Goal: Contribute content: Add original content to the website for others to see

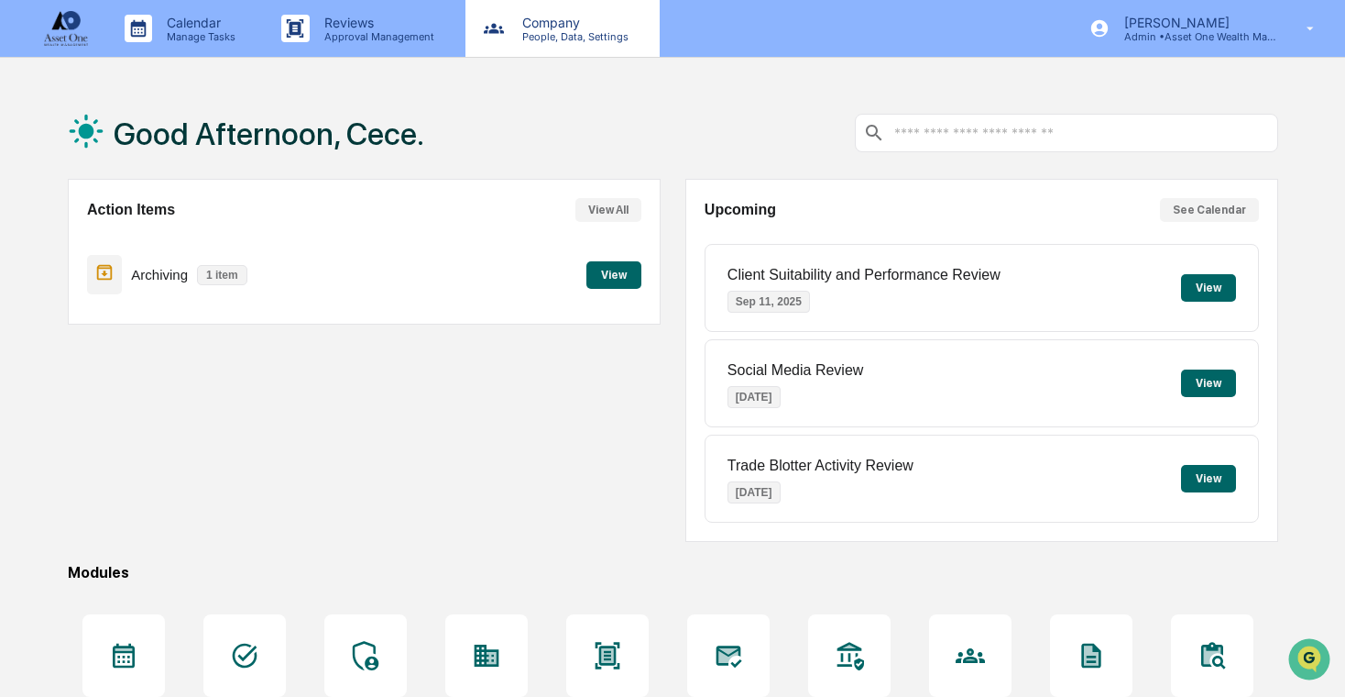
click at [548, 41] on p "People, Data, Settings" at bounding box center [573, 36] width 130 height 13
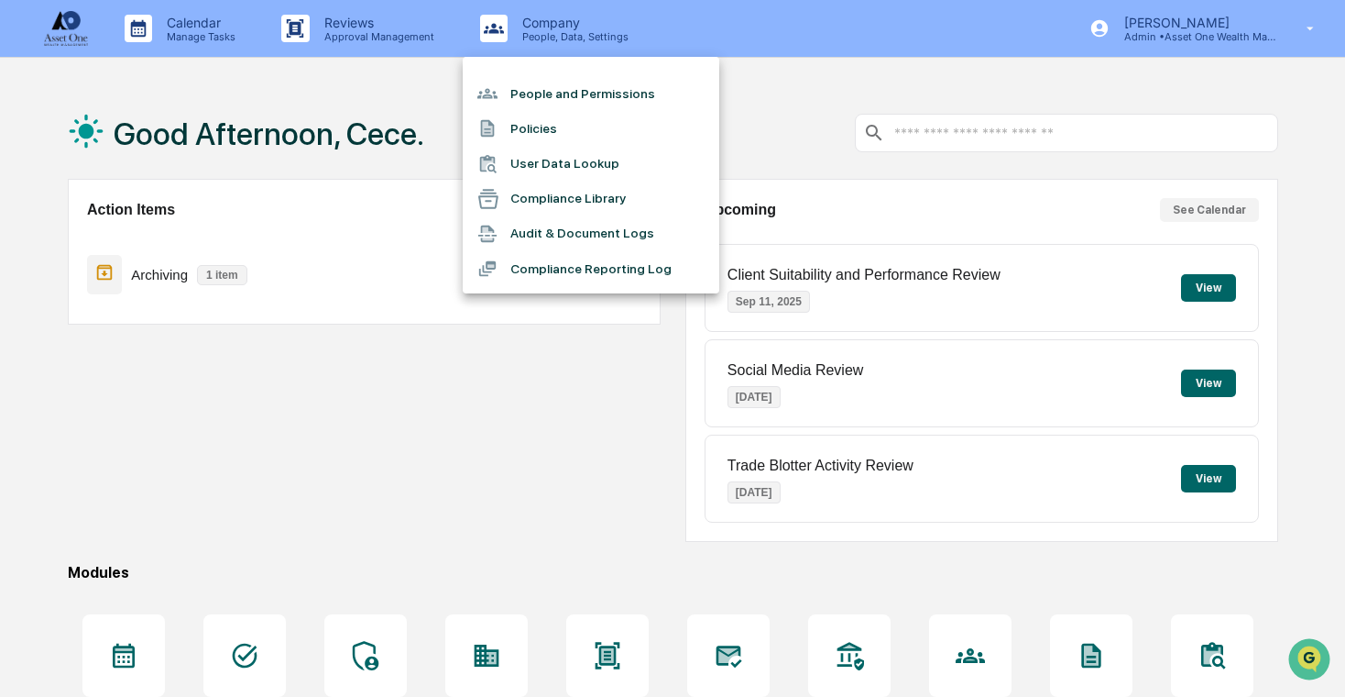
drag, startPoint x: 572, startPoint y: 282, endPoint x: 595, endPoint y: 186, distance: 98.9
click at [595, 185] on ul "People and Permissions Policies User Data Lookup Compliance Library Audit & Doc…" at bounding box center [591, 175] width 257 height 236
click at [595, 190] on li "Compliance Library" at bounding box center [591, 198] width 257 height 35
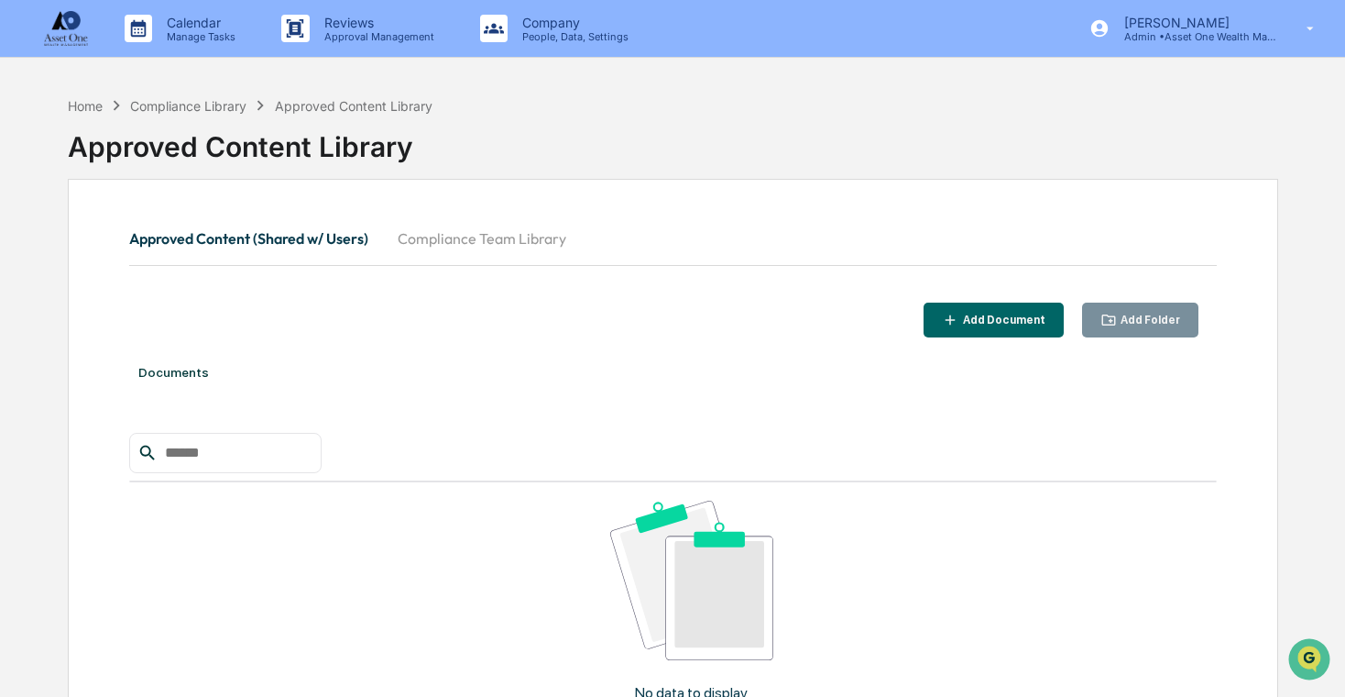
click at [495, 241] on button "Compliance Team Library" at bounding box center [482, 238] width 198 height 44
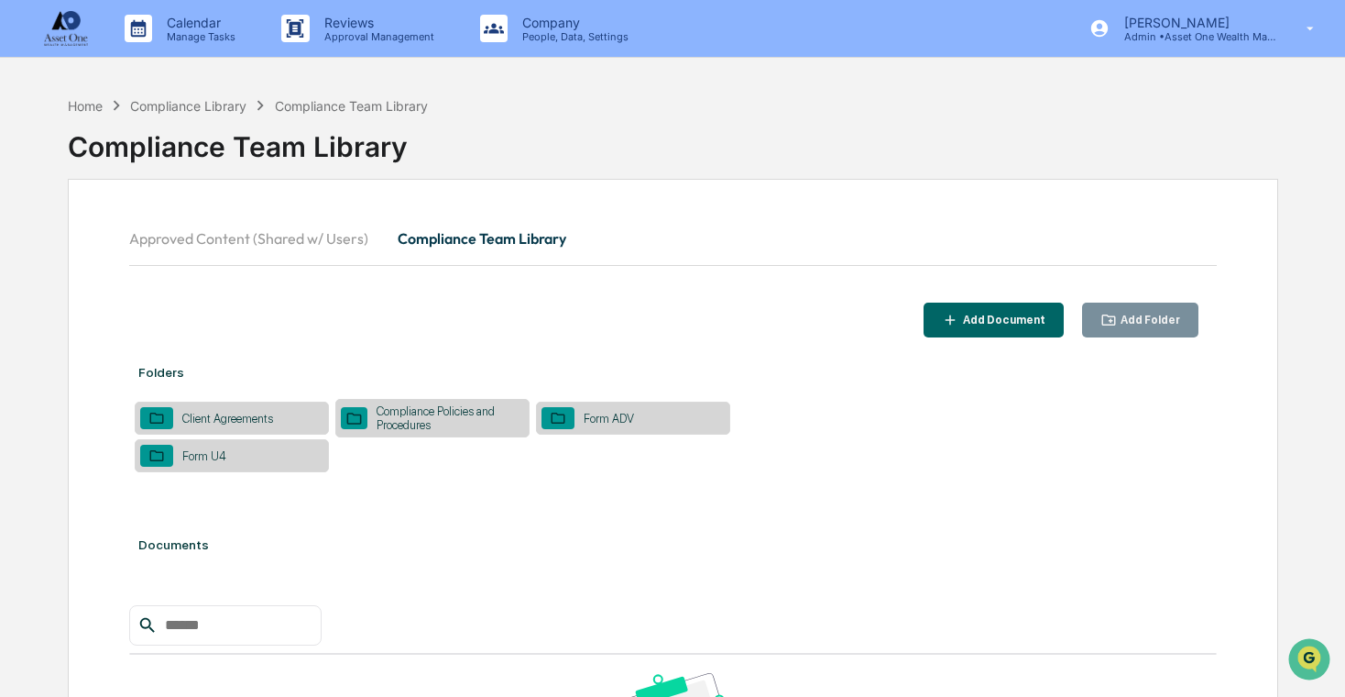
click at [446, 419] on div "Compliance Policies and Procedures" at bounding box center [446, 417] width 157 height 27
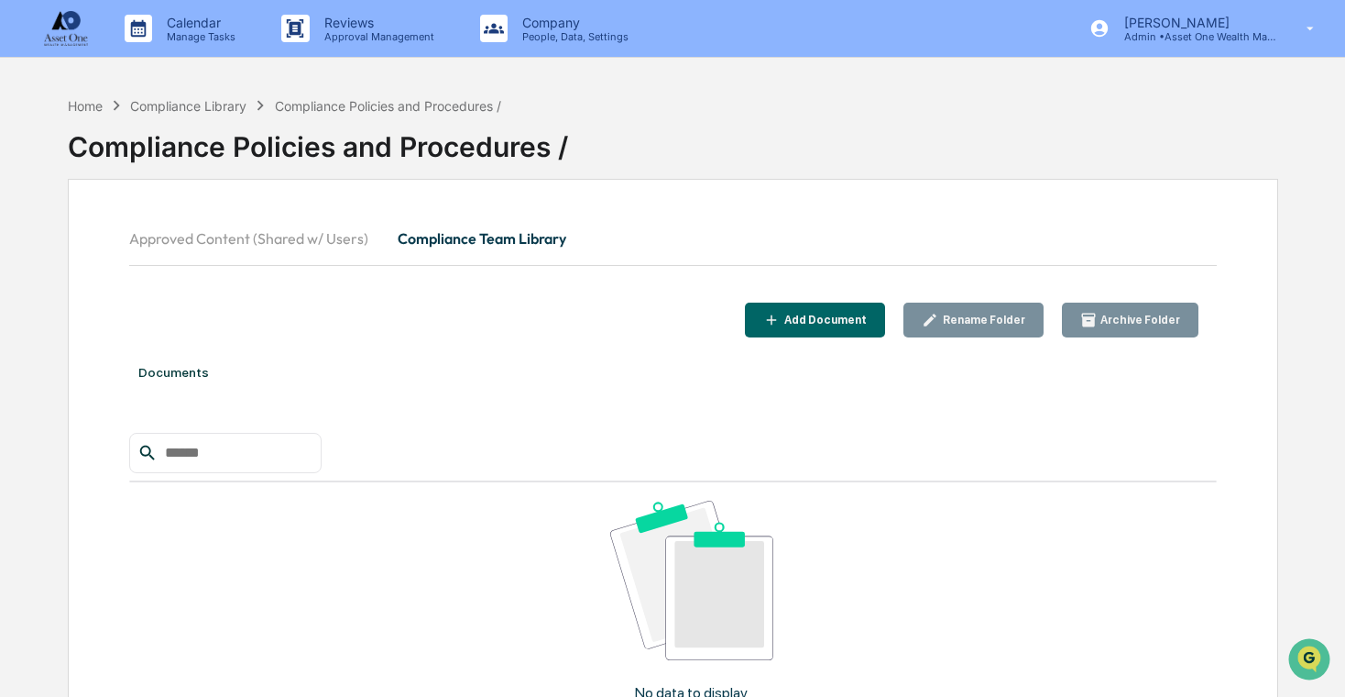
click at [856, 329] on button "Add Document" at bounding box center [815, 320] width 140 height 36
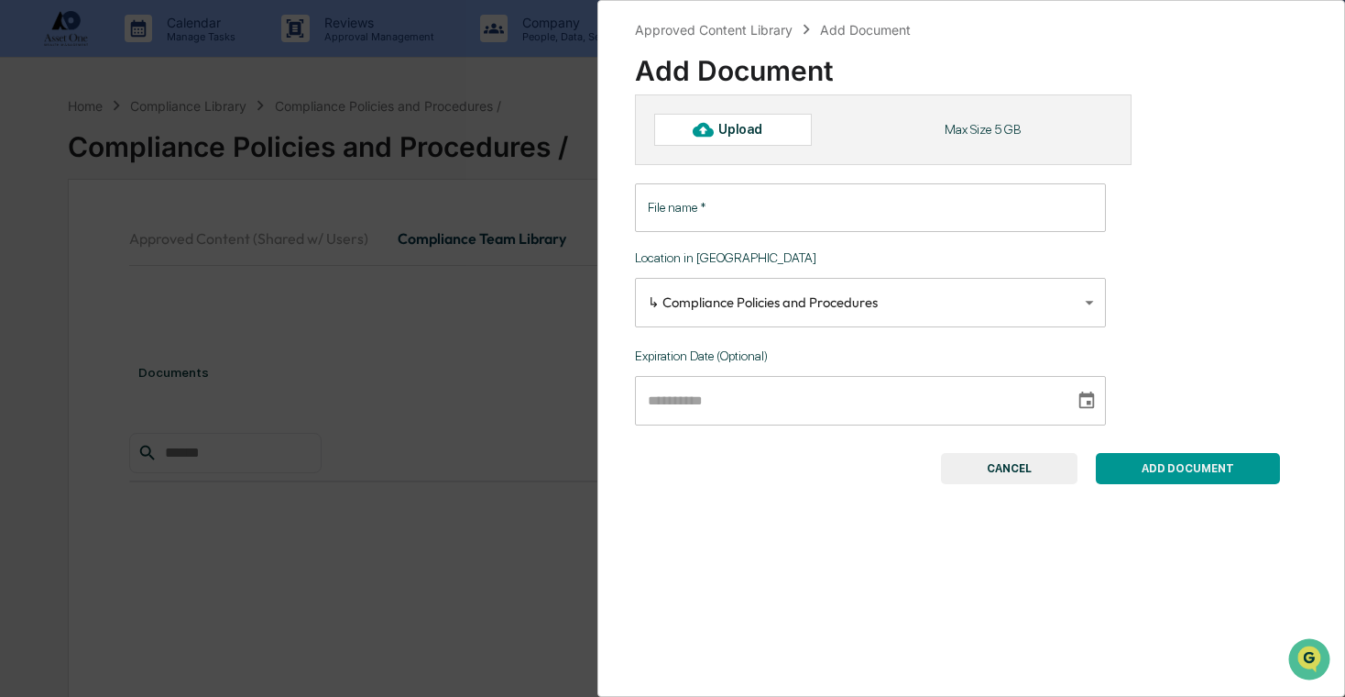
click at [742, 129] on div "Upload" at bounding box center [749, 129] width 60 height 15
type input "**********"
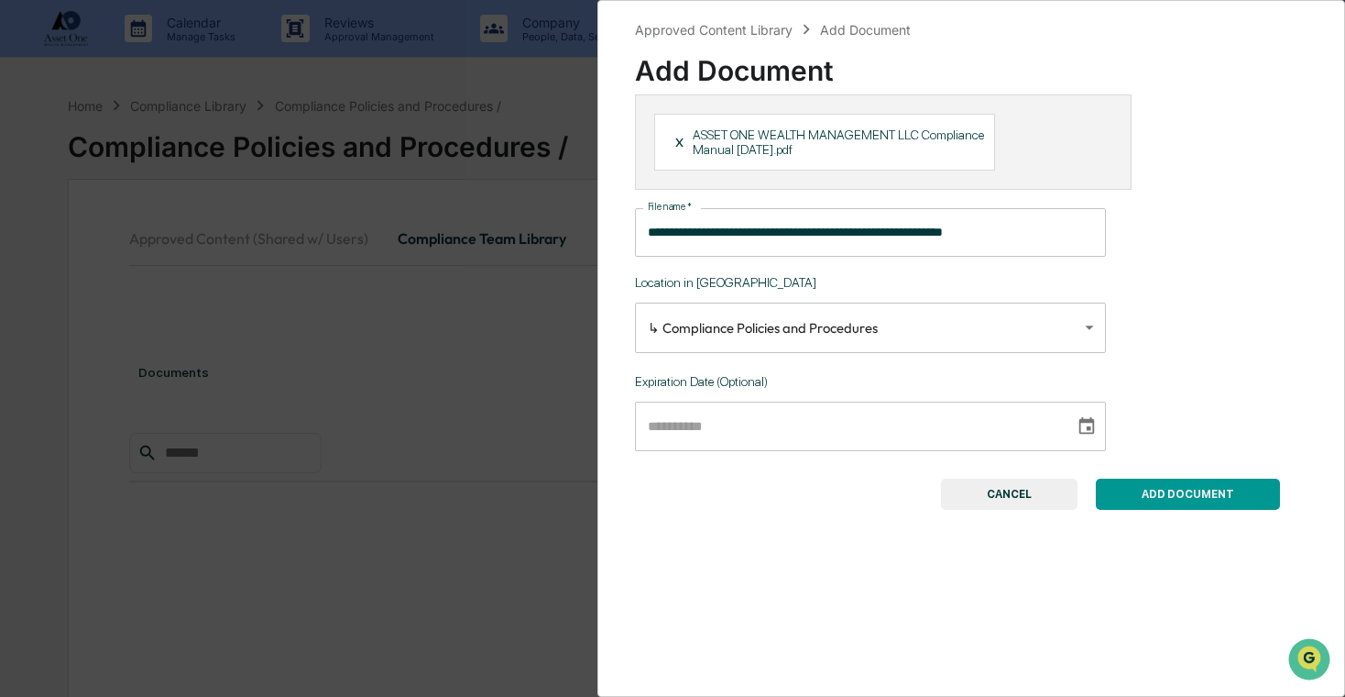
click at [1156, 496] on button "ADD DOCUMENT" at bounding box center [1188, 493] width 184 height 31
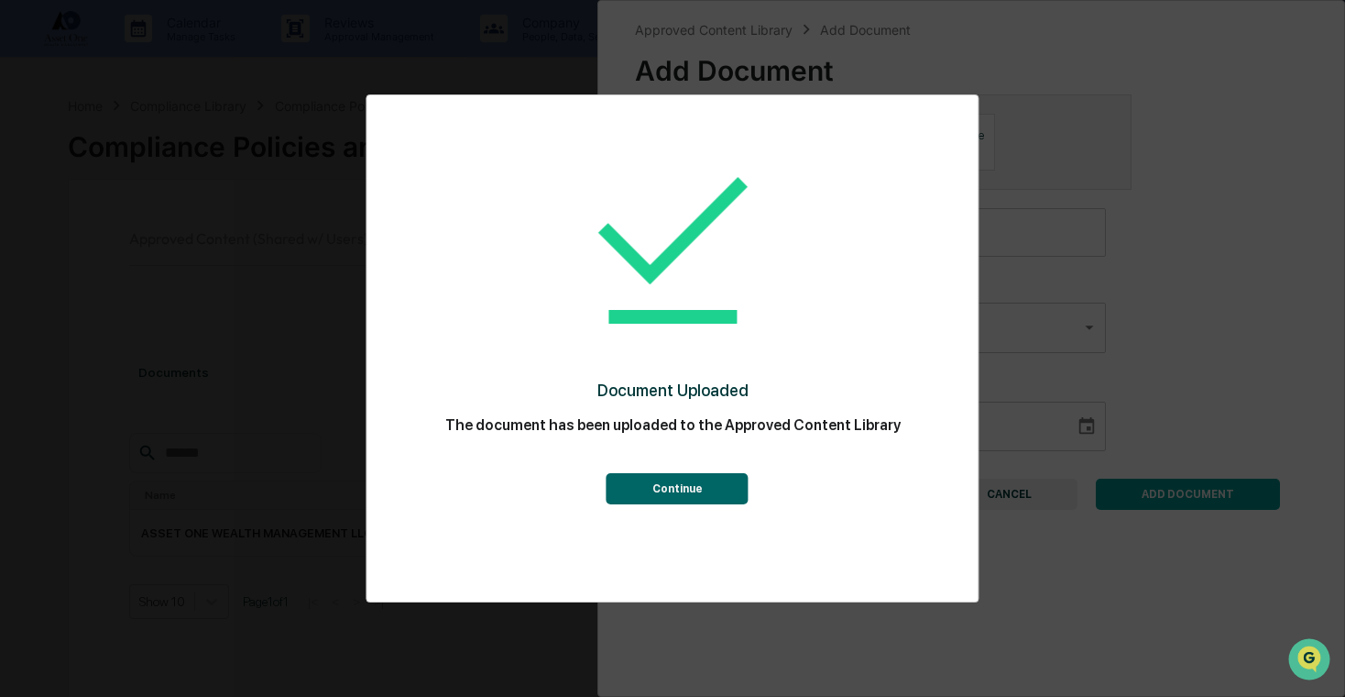
click at [660, 493] on button "Continue" at bounding box center [678, 488] width 142 height 31
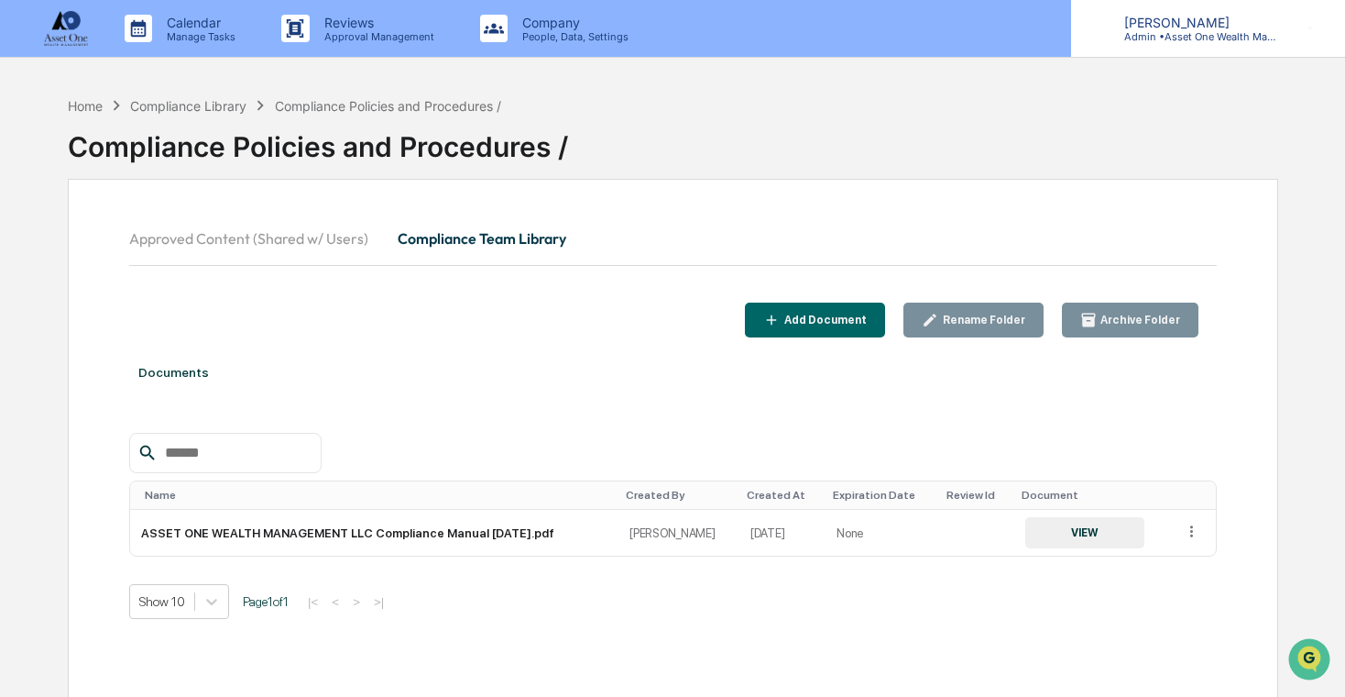
click at [1141, 38] on p "Admin • Asset One Wealth Management" at bounding box center [1195, 36] width 170 height 13
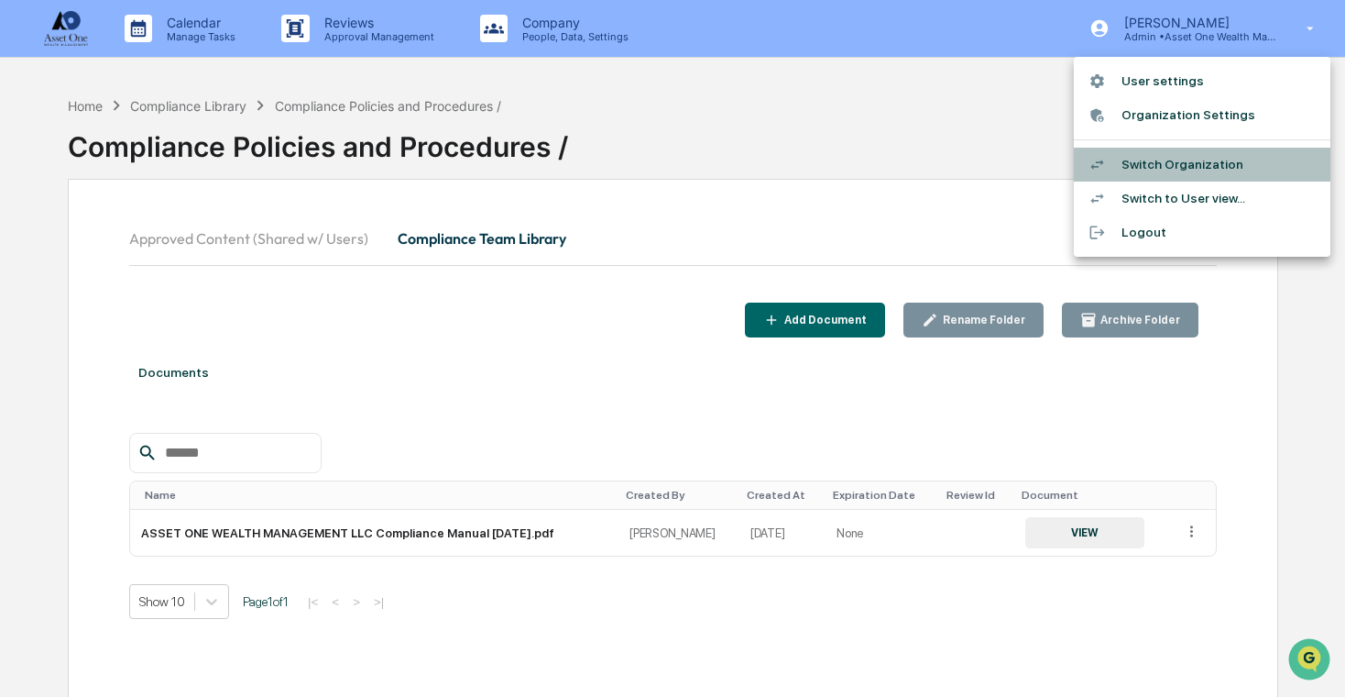
click at [1204, 159] on li "Switch Organization" at bounding box center [1202, 165] width 257 height 34
